Goal: Information Seeking & Learning: Learn about a topic

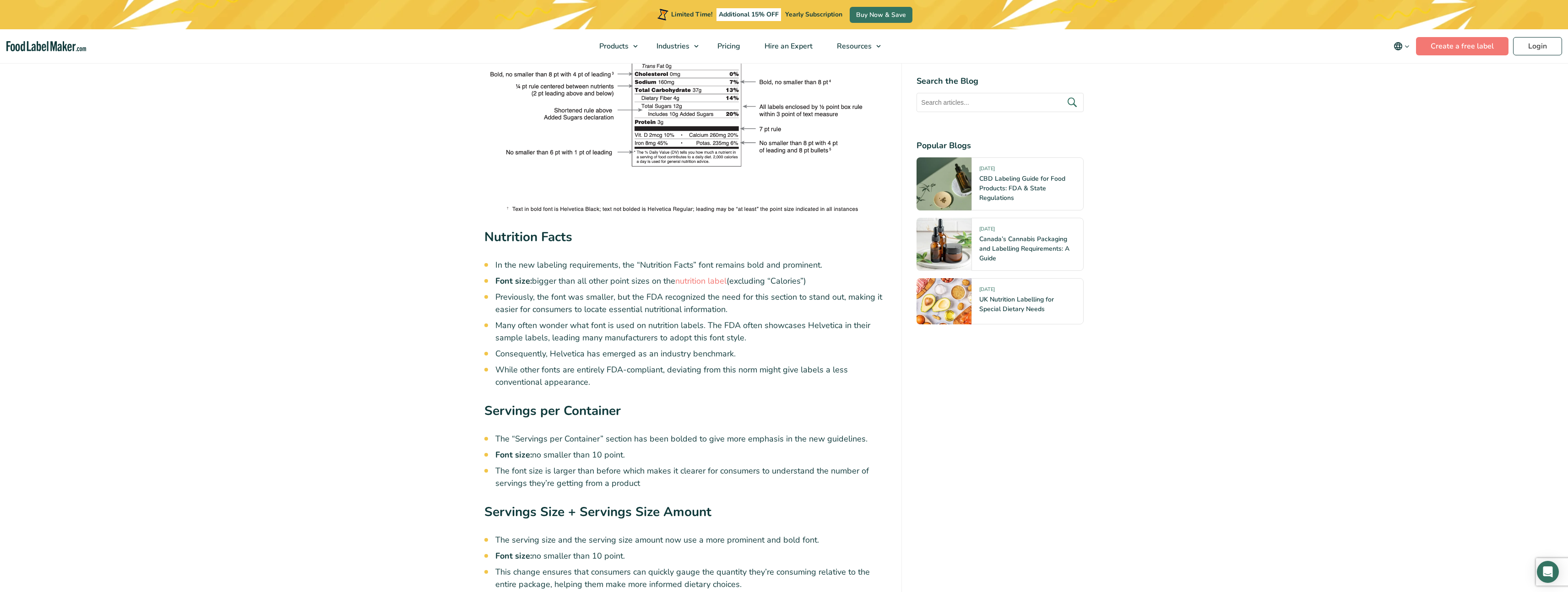
scroll to position [1528, 0]
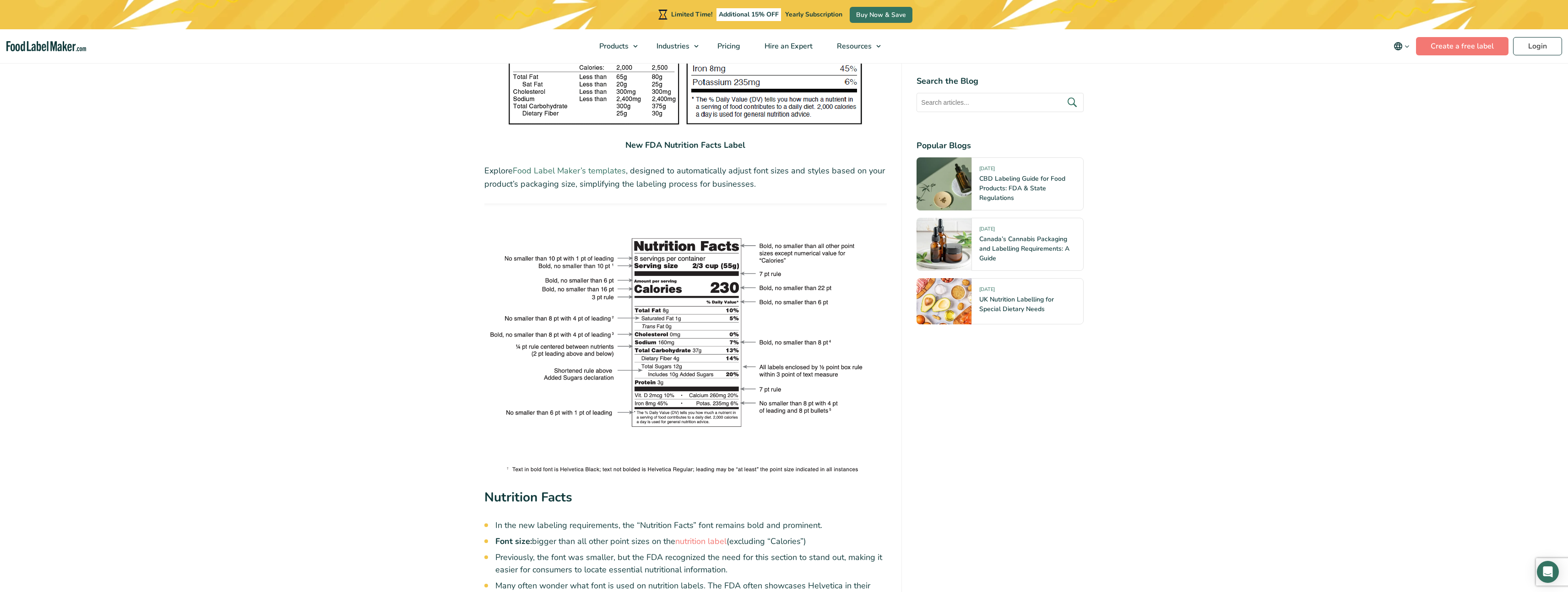
click at [590, 169] on link "Food Label Maker’s templates" at bounding box center [569, 171] width 113 height 11
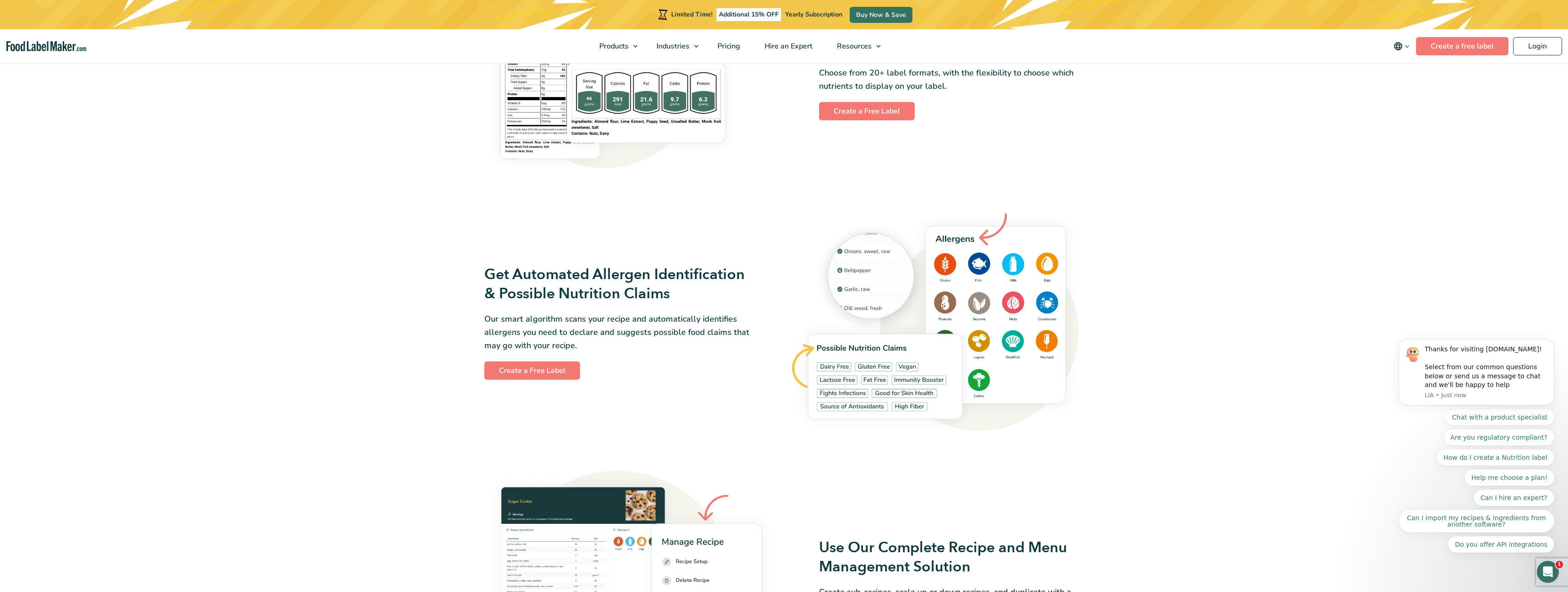
scroll to position [878, 0]
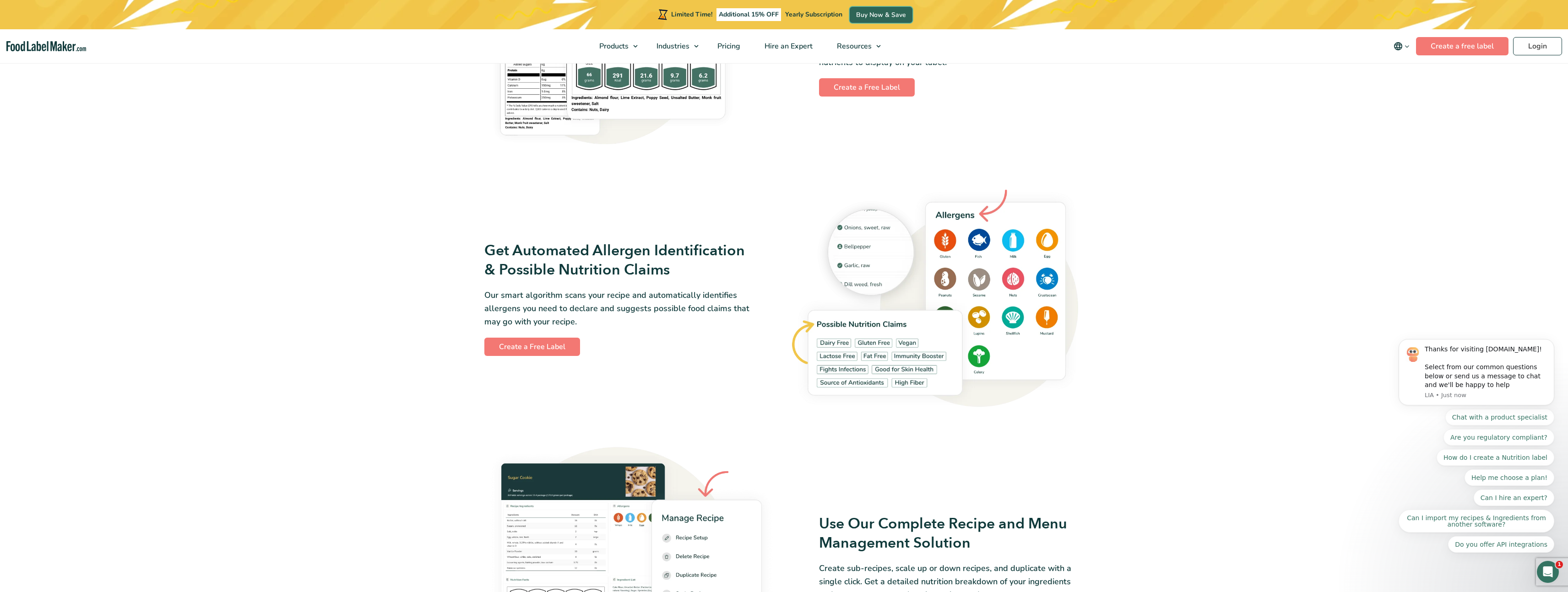
click at [891, 13] on link "Buy Now & Save" at bounding box center [881, 15] width 63 height 16
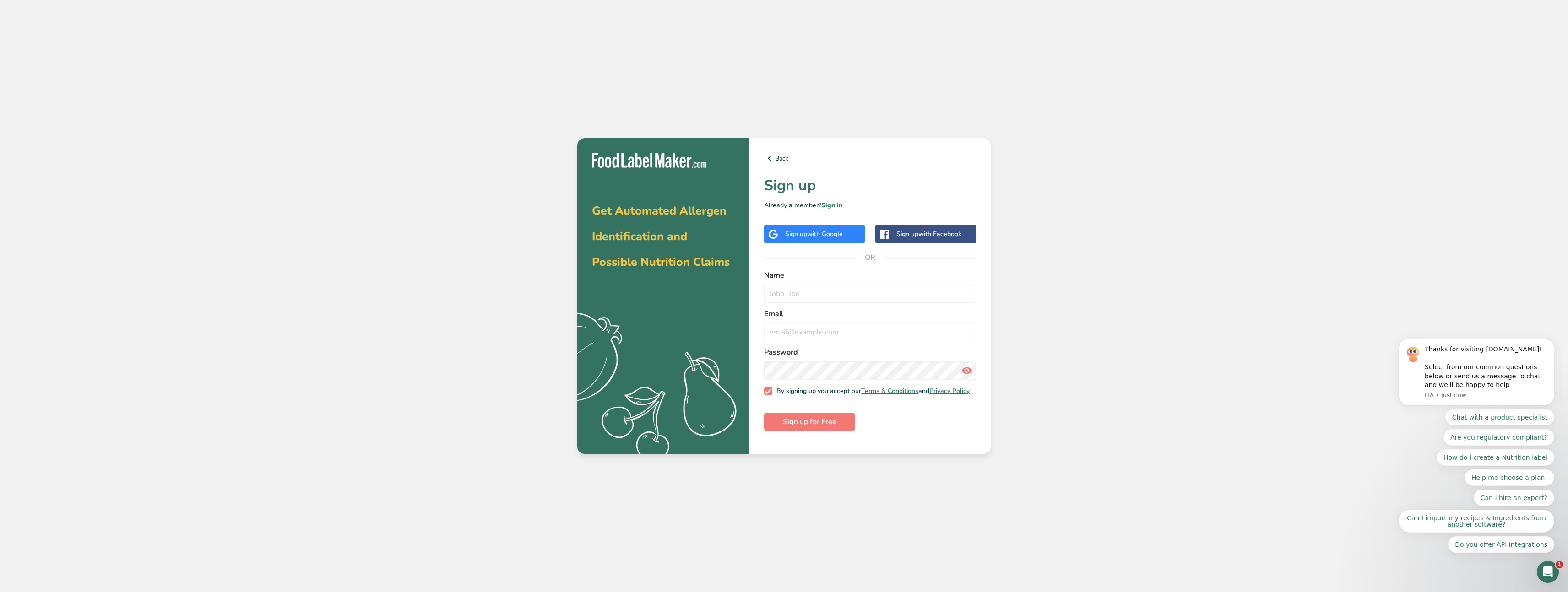
drag, startPoint x: 646, startPoint y: 162, endPoint x: 644, endPoint y: 176, distance: 14.1
click at [646, 162] on img at bounding box center [649, 160] width 114 height 15
click at [773, 161] on icon at bounding box center [769, 158] width 11 height 16
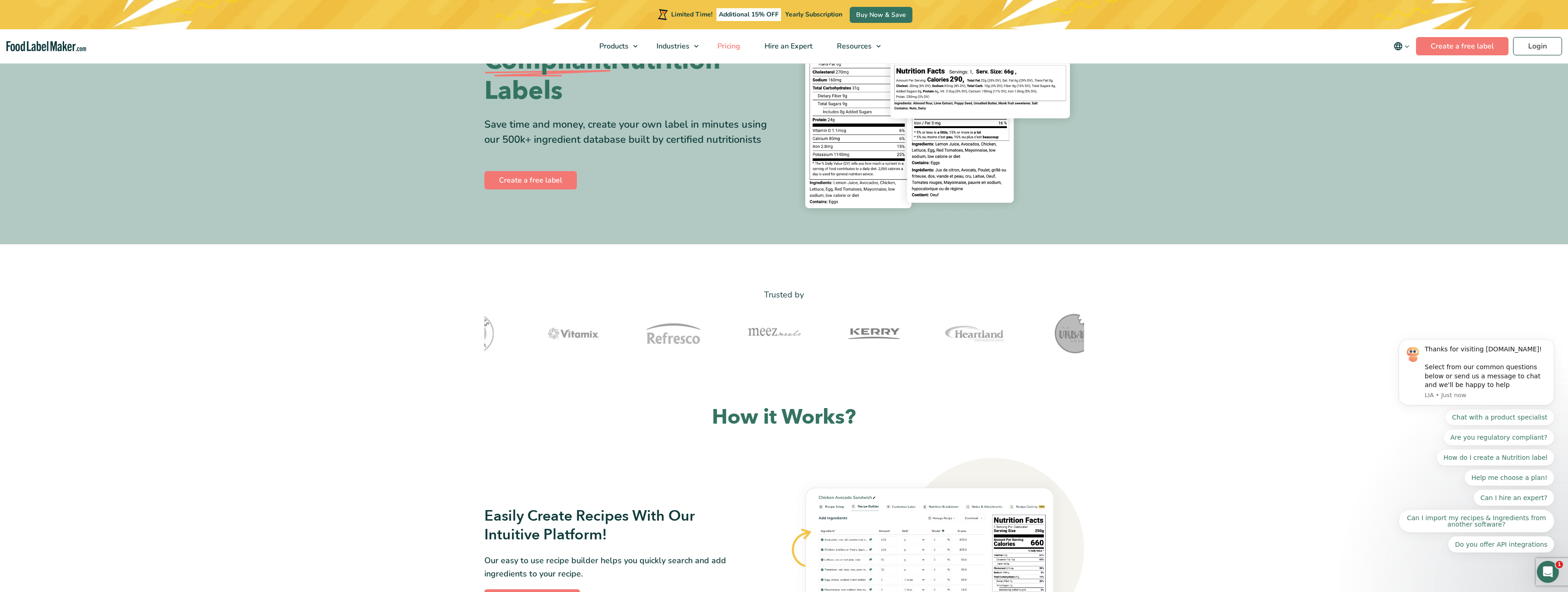
click at [723, 47] on span "Pricing" at bounding box center [728, 46] width 27 height 10
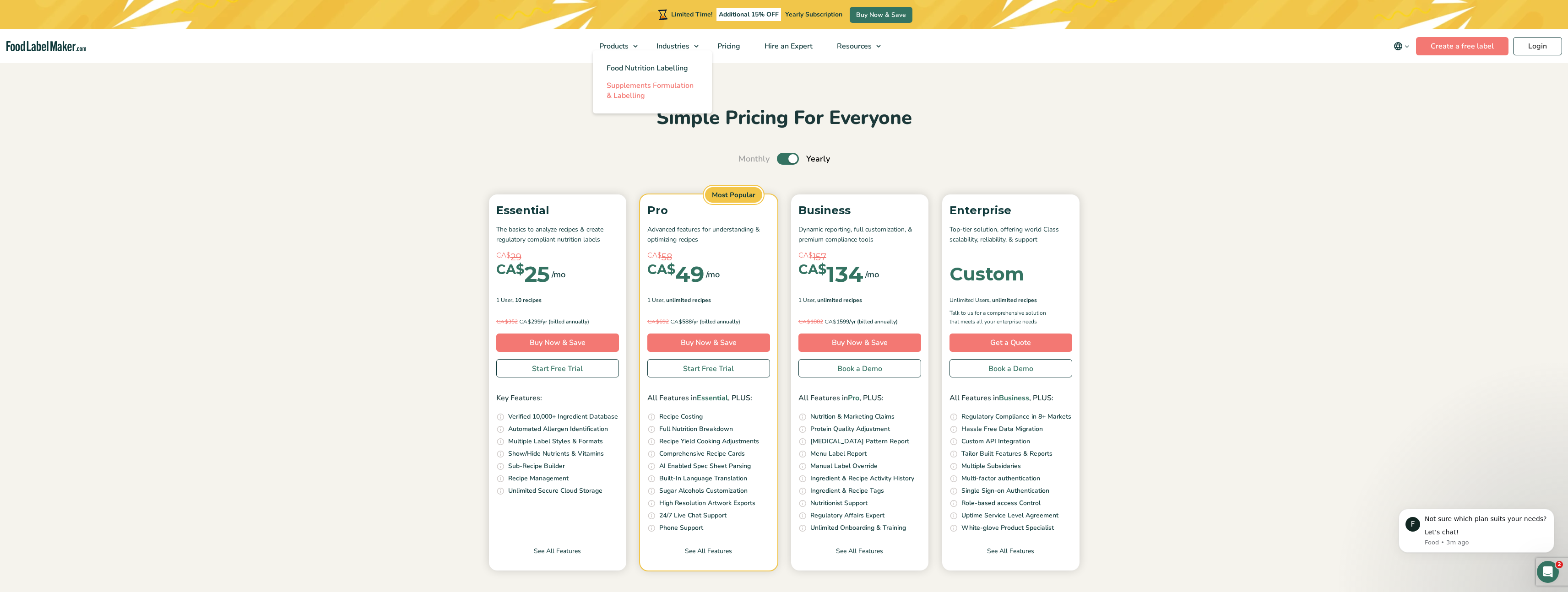
click at [629, 88] on span "Supplements Formulation & Labelling" at bounding box center [650, 90] width 87 height 20
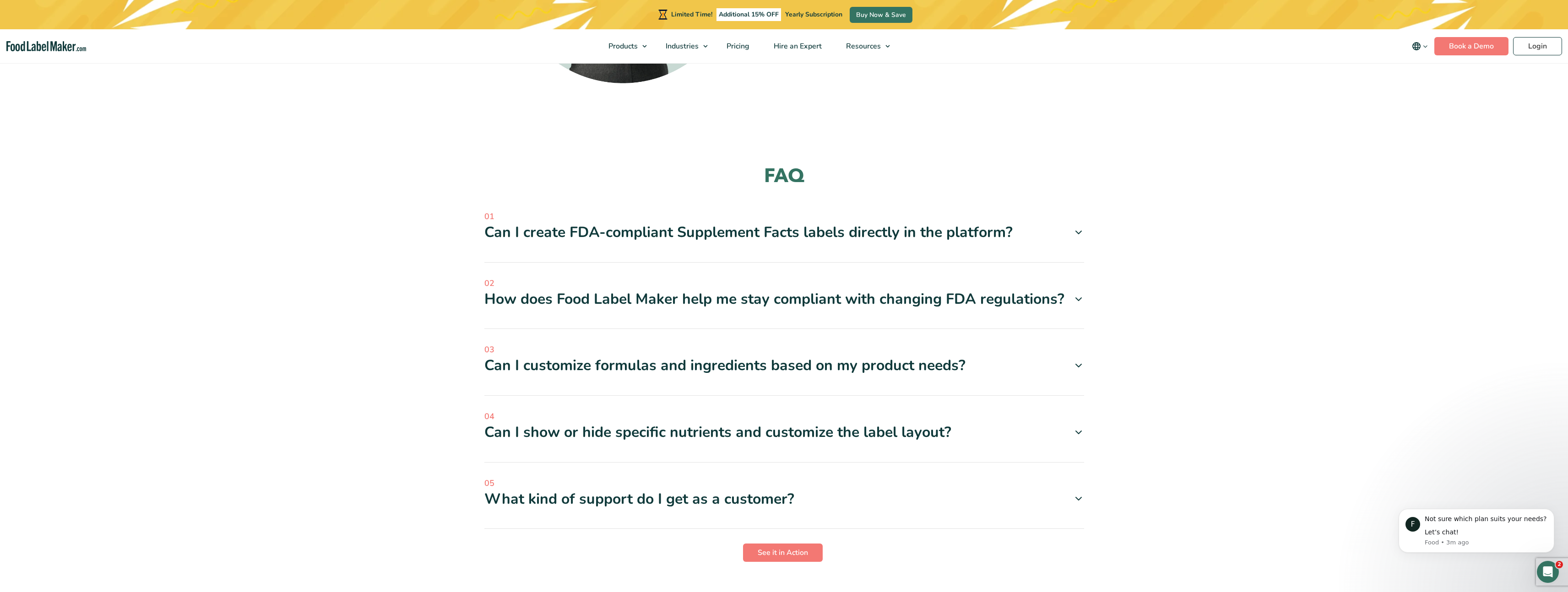
scroll to position [2564, 0]
